Goal: Task Accomplishment & Management: Use online tool/utility

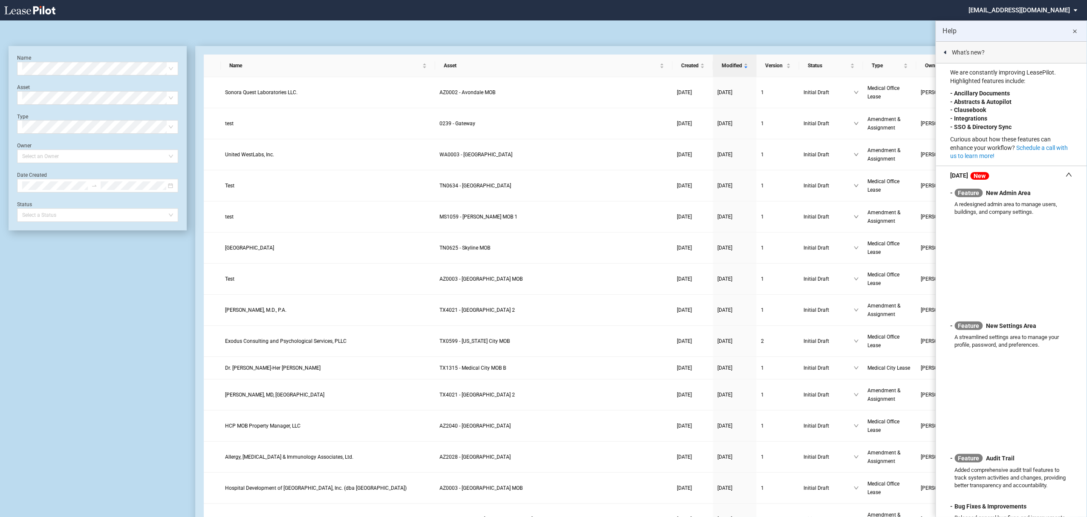
click at [1081, 28] on button "close" at bounding box center [1074, 31] width 17 height 17
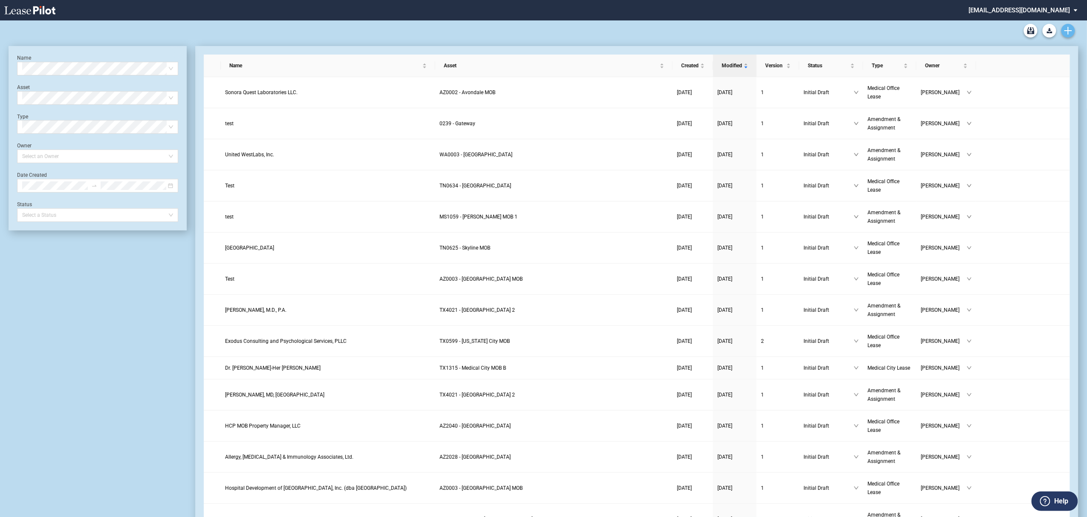
click at [1070, 34] on icon "Create new document" at bounding box center [1068, 31] width 8 height 8
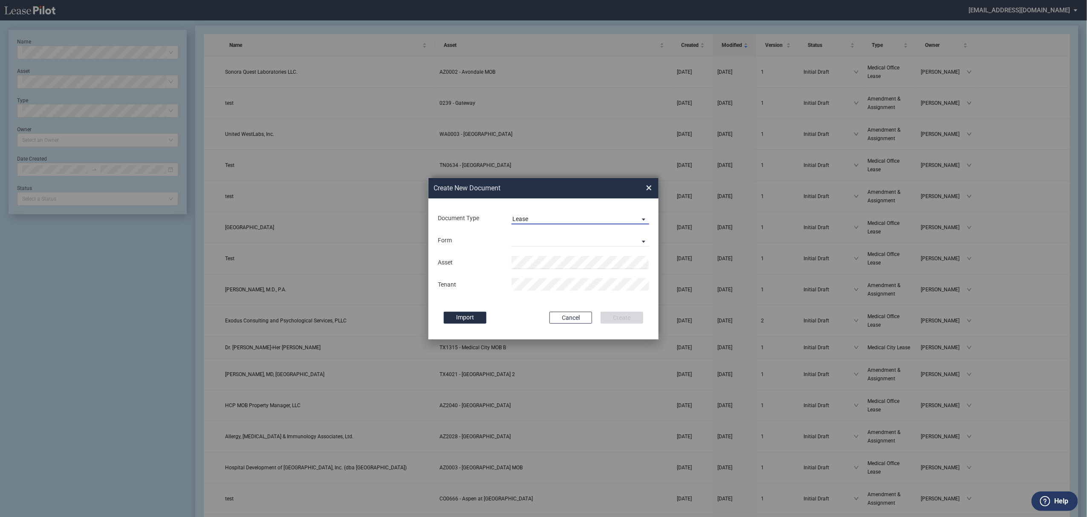
click at [533, 219] on span "Lease" at bounding box center [573, 219] width 122 height 9
click at [534, 246] on md-option "Amendment" at bounding box center [580, 239] width 151 height 20
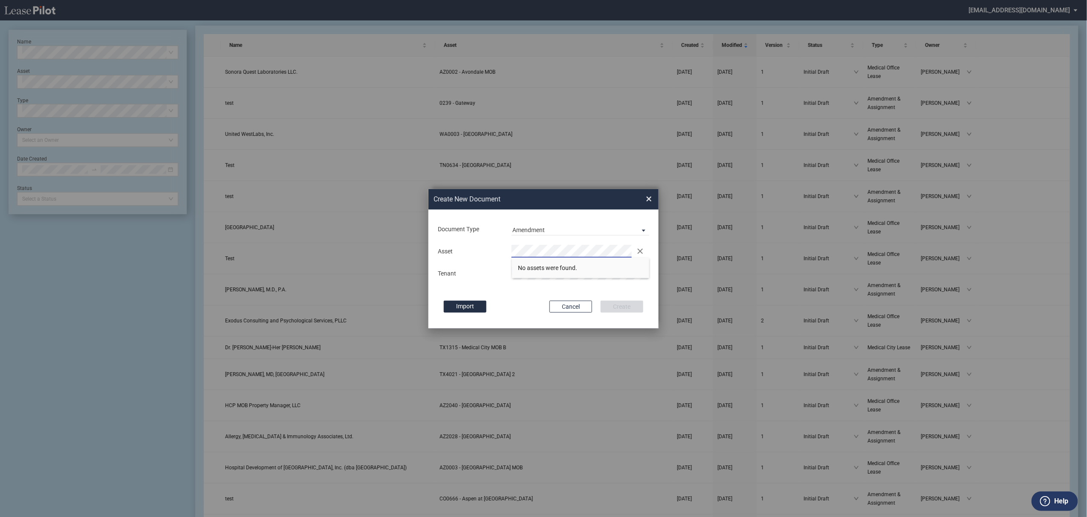
click at [293, 222] on div "Create New Document Create New Conformed Deal × Document Type Amendment Deal Ty…" at bounding box center [543, 259] width 1087 height 518
click at [532, 273] on li "MS 1059 - Jackson MOB 1" at bounding box center [581, 268] width 138 height 20
click at [600, 301] on button "Create" at bounding box center [621, 307] width 43 height 12
click at [531, 273] on div "Creating..." at bounding box center [544, 275] width 34 height 11
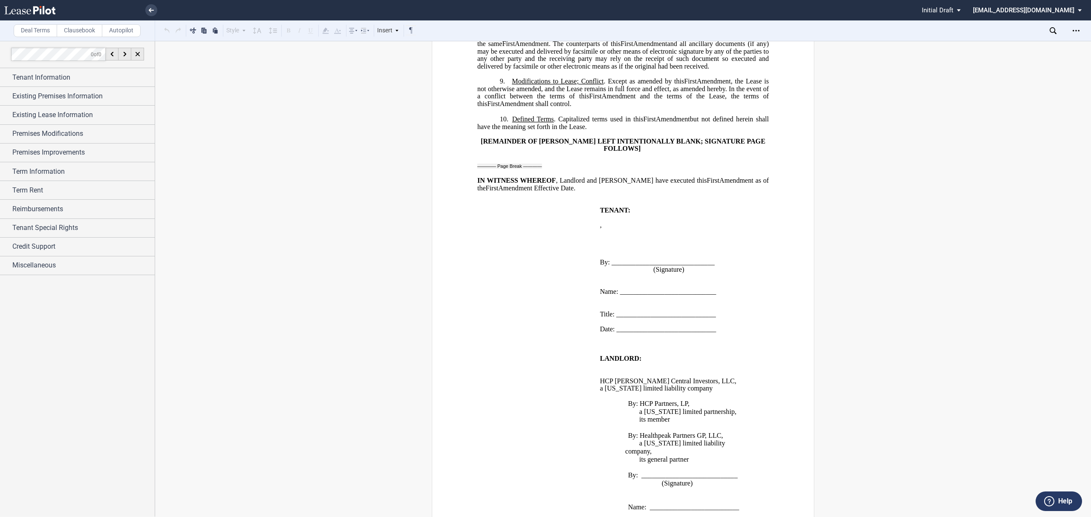
scroll to position [1041, 0]
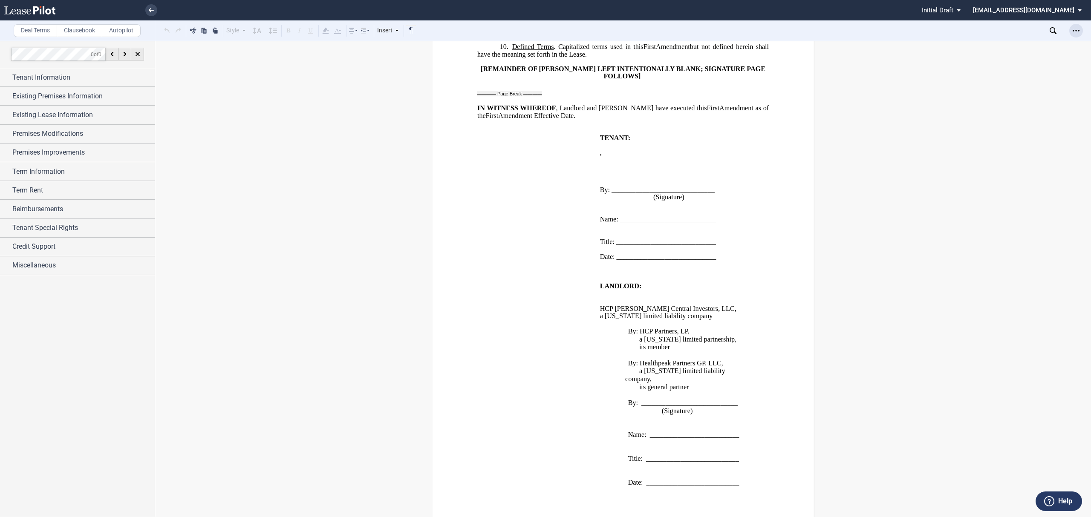
click at [1075, 33] on icon "Open Lease options menu" at bounding box center [1076, 30] width 7 height 7
drag, startPoint x: 1049, startPoint y: 43, endPoint x: 1045, endPoint y: 40, distance: 4.9
click at [1048, 43] on div "Download" at bounding box center [1027, 45] width 104 height 7
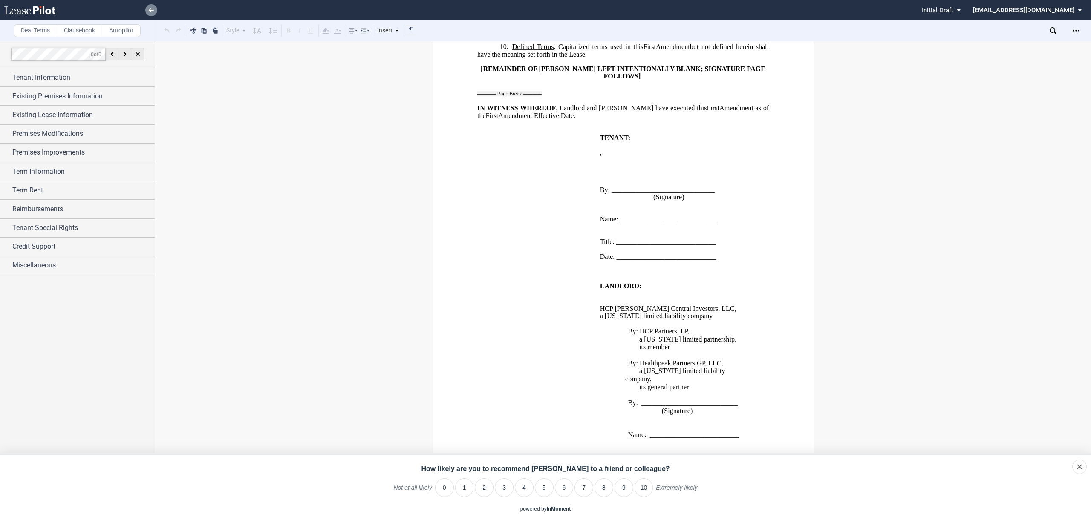
click at [146, 12] on link at bounding box center [151, 10] width 12 height 12
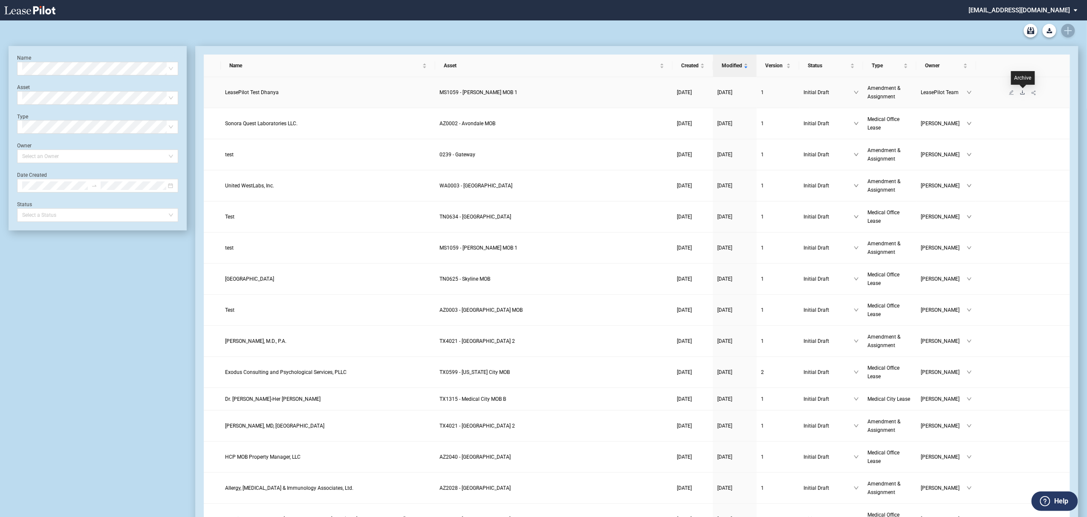
click at [1023, 90] on icon "download" at bounding box center [1022, 92] width 5 height 5
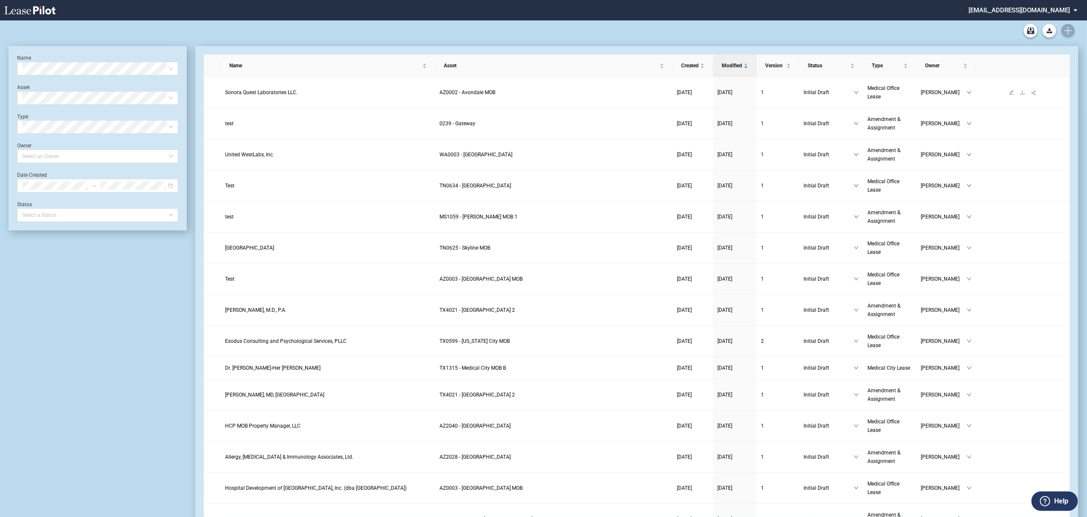
drag, startPoint x: 1030, startPoint y: 34, endPoint x: 834, endPoint y: 92, distance: 204.5
click at [1030, 33] on link "Archive" at bounding box center [1031, 31] width 14 height 14
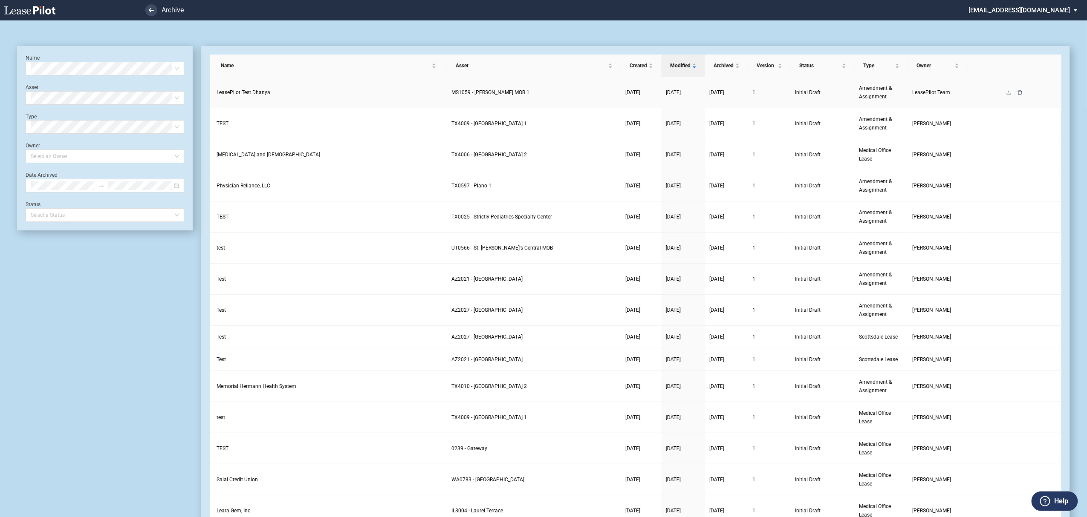
click at [1020, 92] on icon "delete" at bounding box center [1019, 92] width 5 height 5
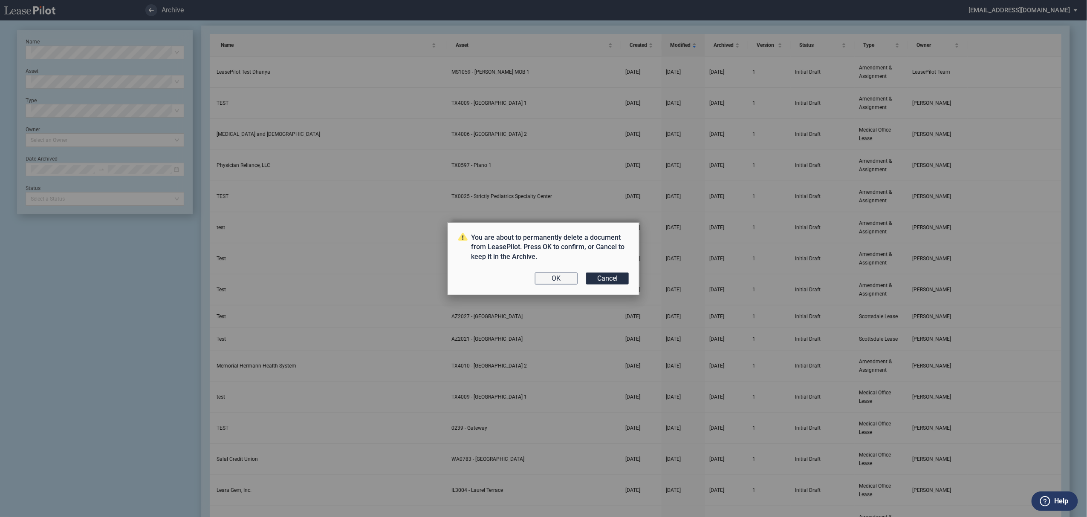
click at [560, 282] on button "OK" at bounding box center [556, 279] width 43 height 12
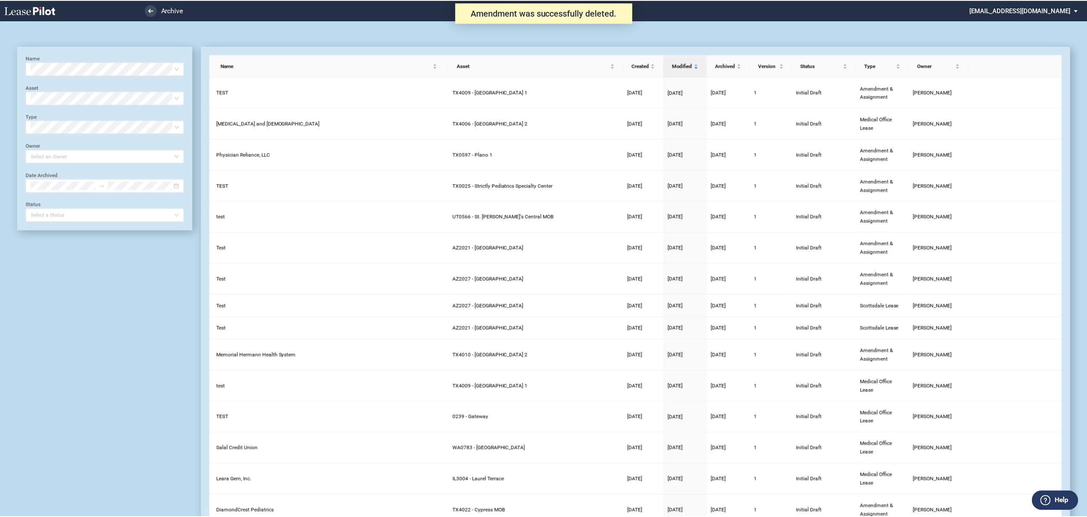
scroll to position [20, 0]
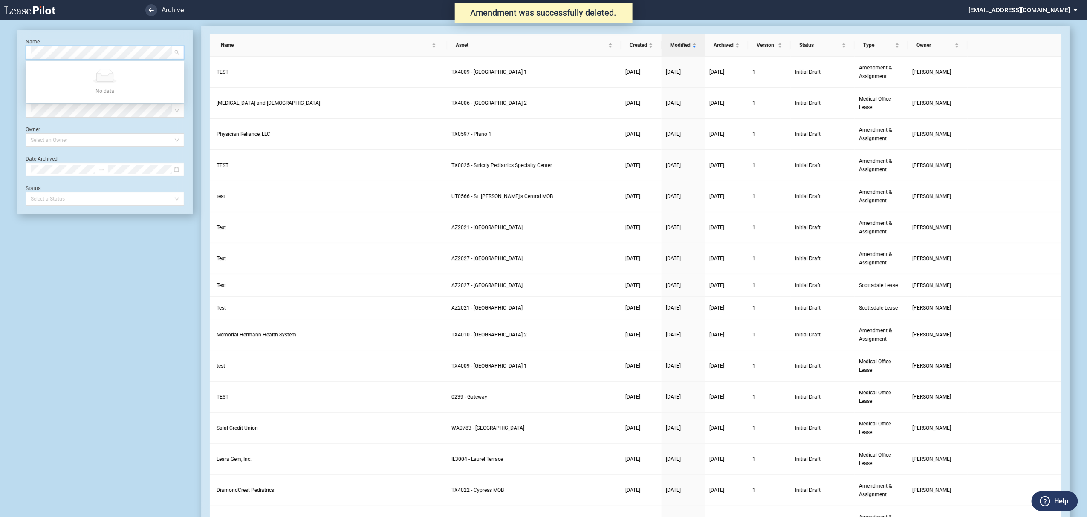
click at [38, 17] on link at bounding box center [44, 10] width 81 height 20
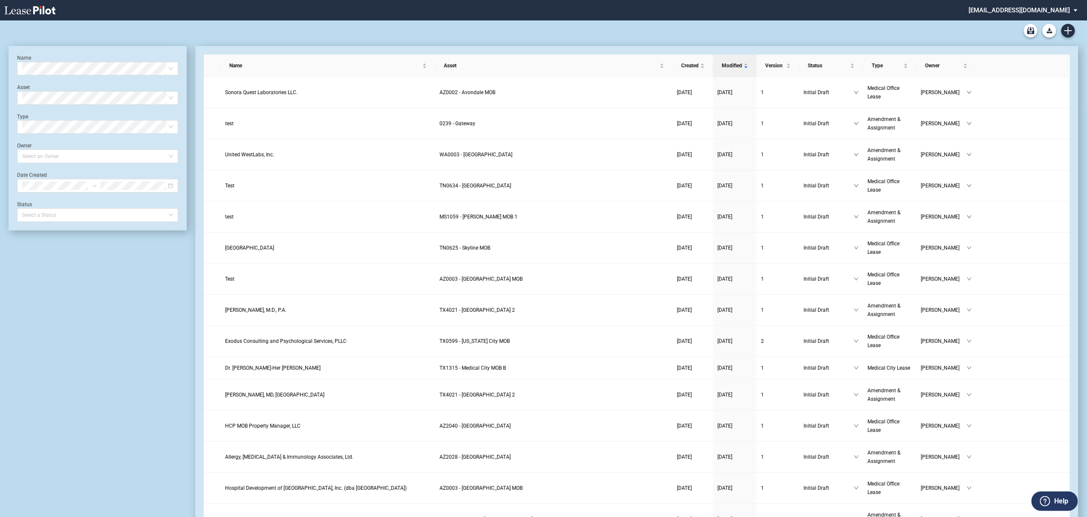
click at [43, 17] on link at bounding box center [44, 10] width 81 height 20
click at [36, 9] on icon at bounding box center [29, 10] width 51 height 9
click at [1030, 31] on icon "Archive" at bounding box center [1030, 30] width 7 height 7
